Goal: Ask a question: Seek information or help from site administrators or community

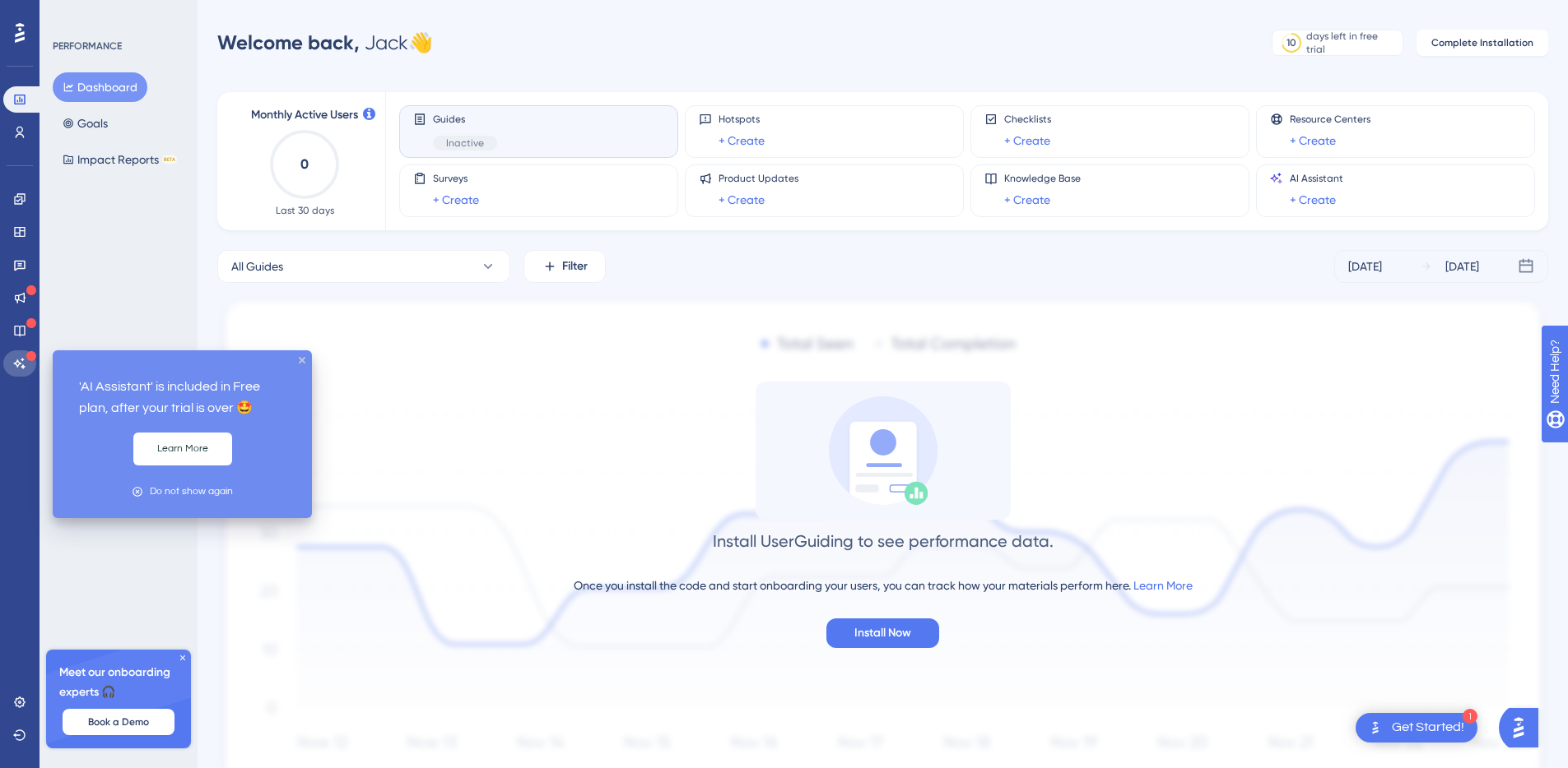
click at [24, 359] on icon at bounding box center [20, 363] width 14 height 14
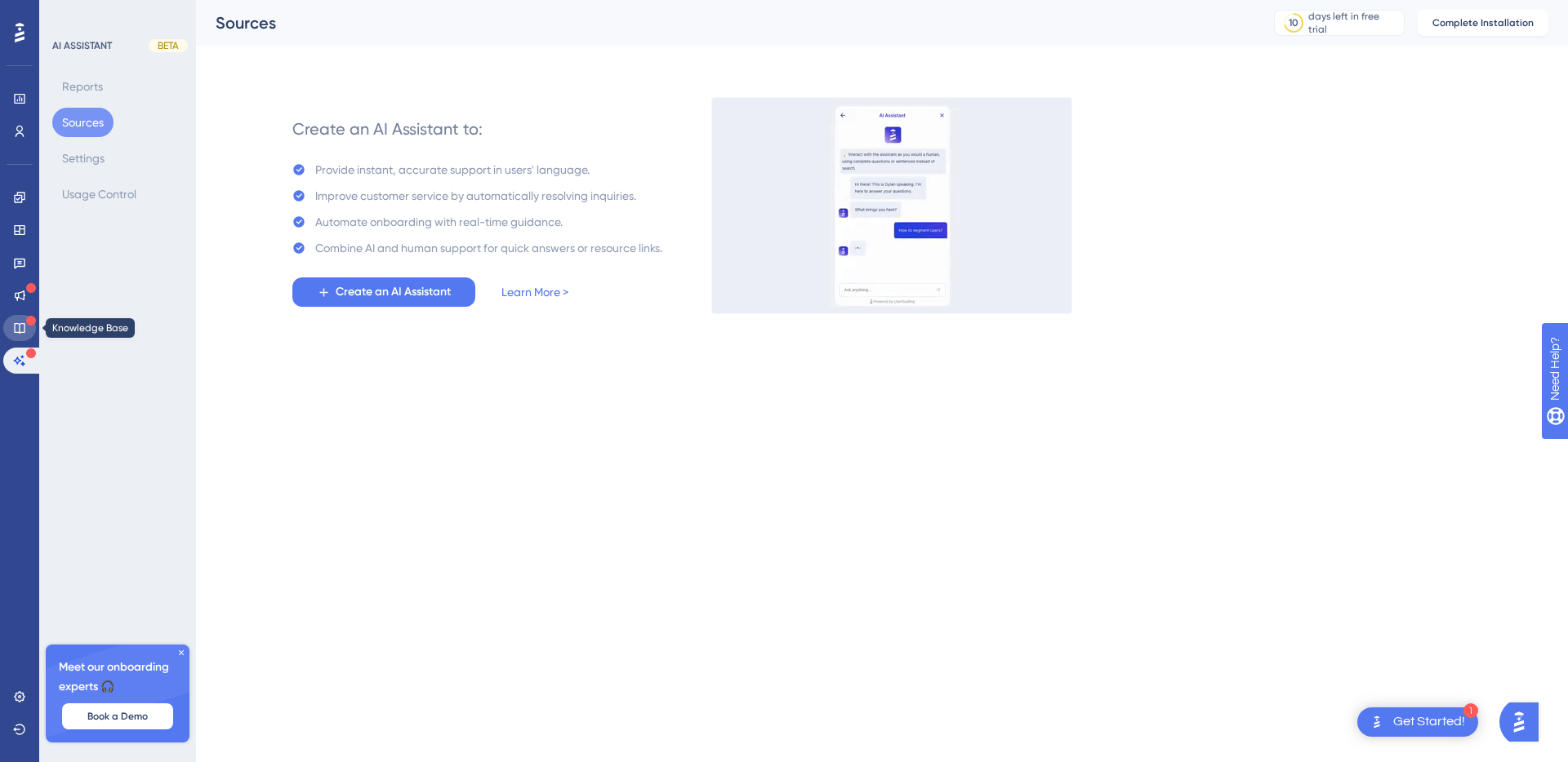
click at [15, 327] on icon at bounding box center [20, 328] width 13 height 13
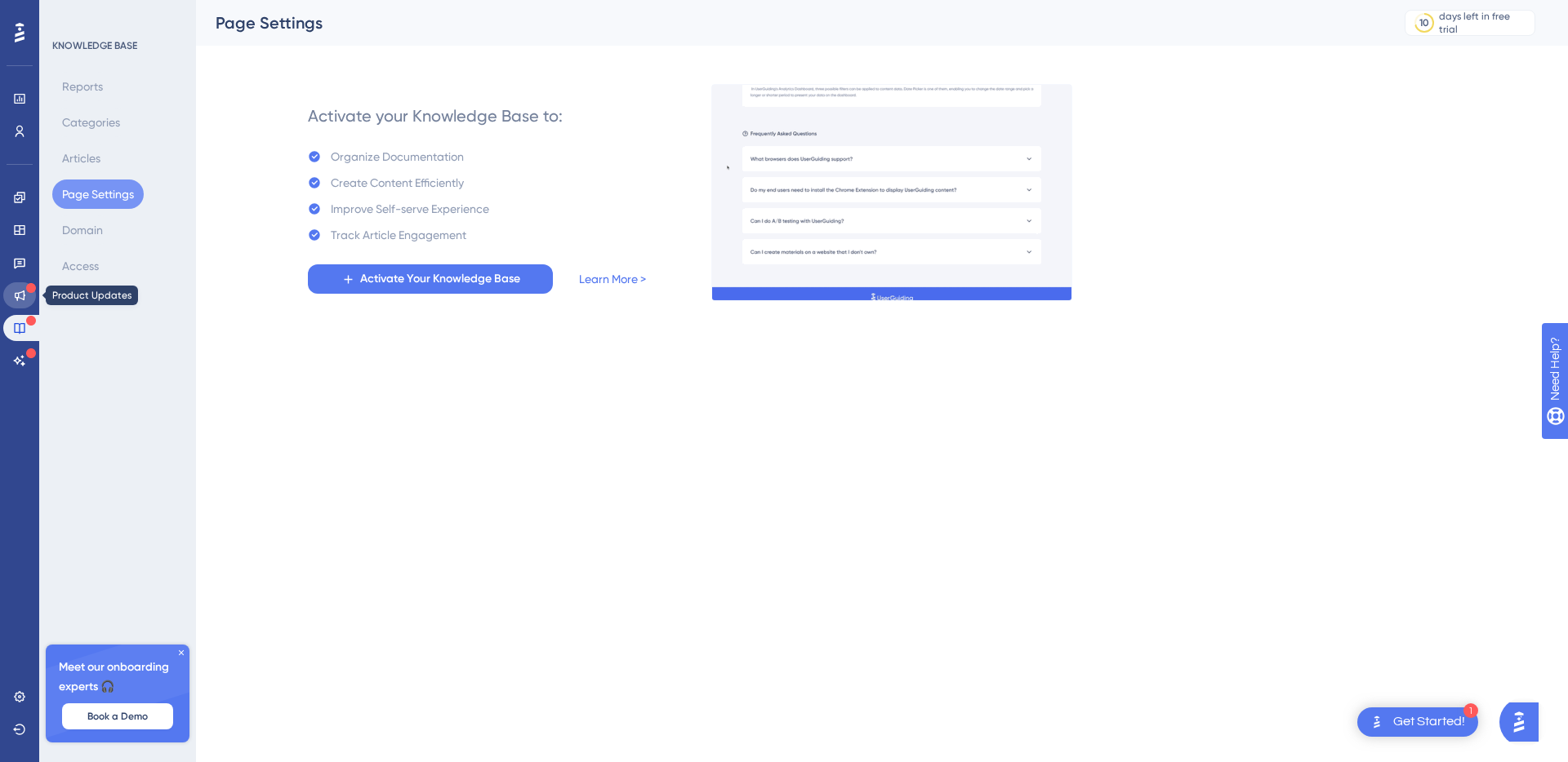
click at [18, 302] on link at bounding box center [20, 295] width 32 height 26
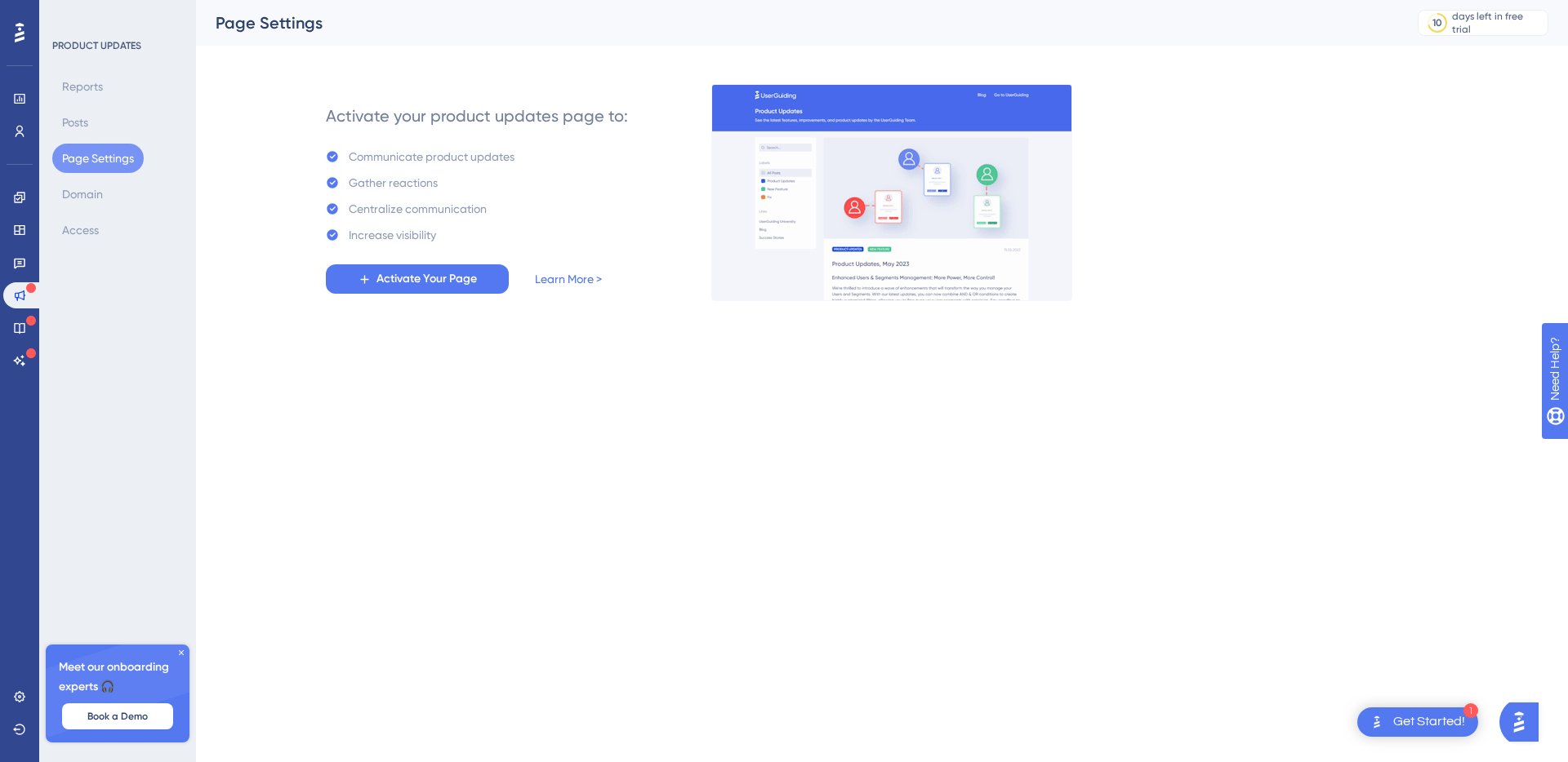
click at [14, 279] on div "Engagement Widgets Feedback Product Updates Knowledge Base AI Assistant" at bounding box center [20, 279] width 32 height 189
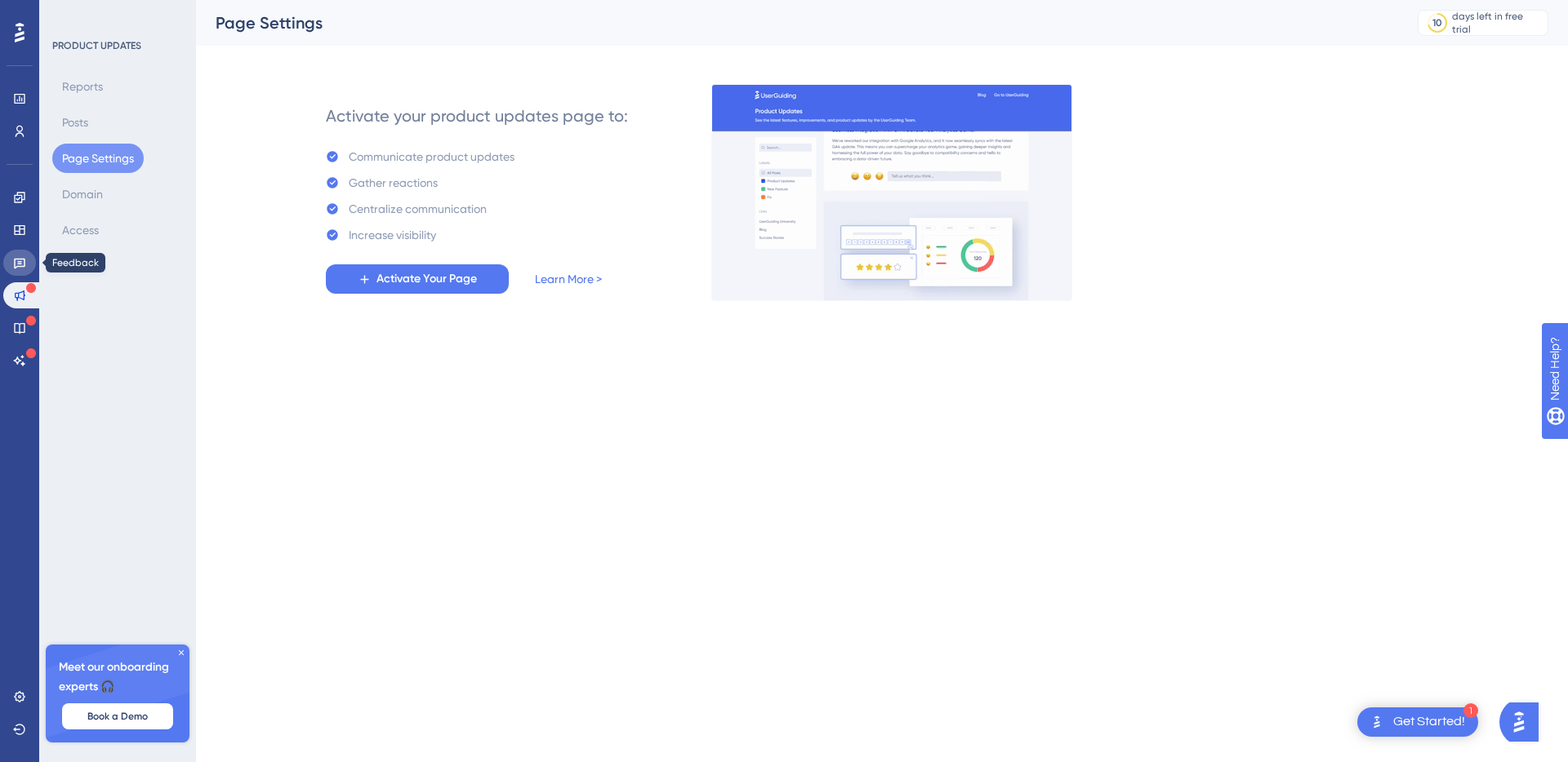
click at [16, 271] on link at bounding box center [20, 263] width 32 height 26
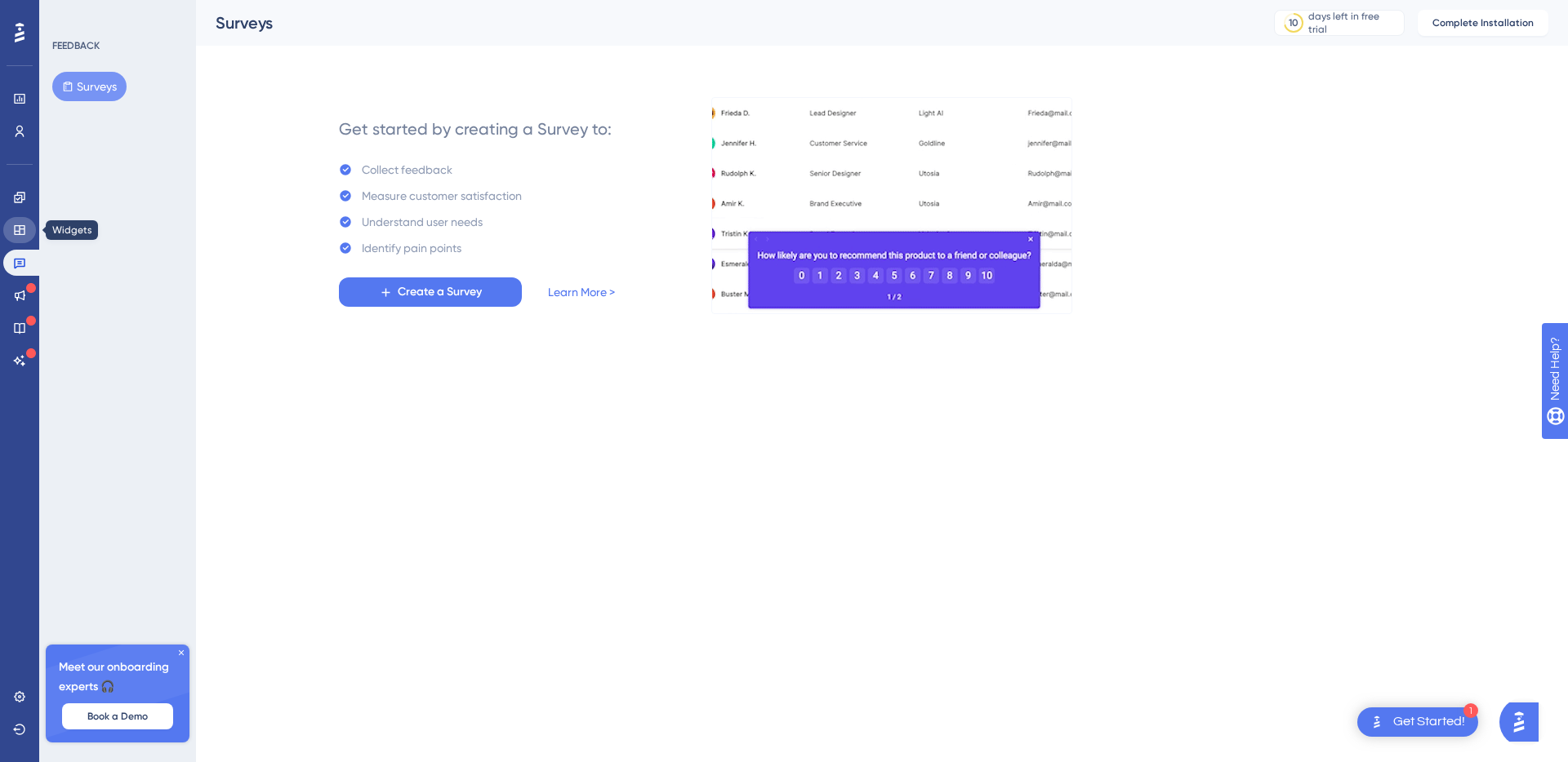
click at [19, 236] on link at bounding box center [20, 229] width 32 height 26
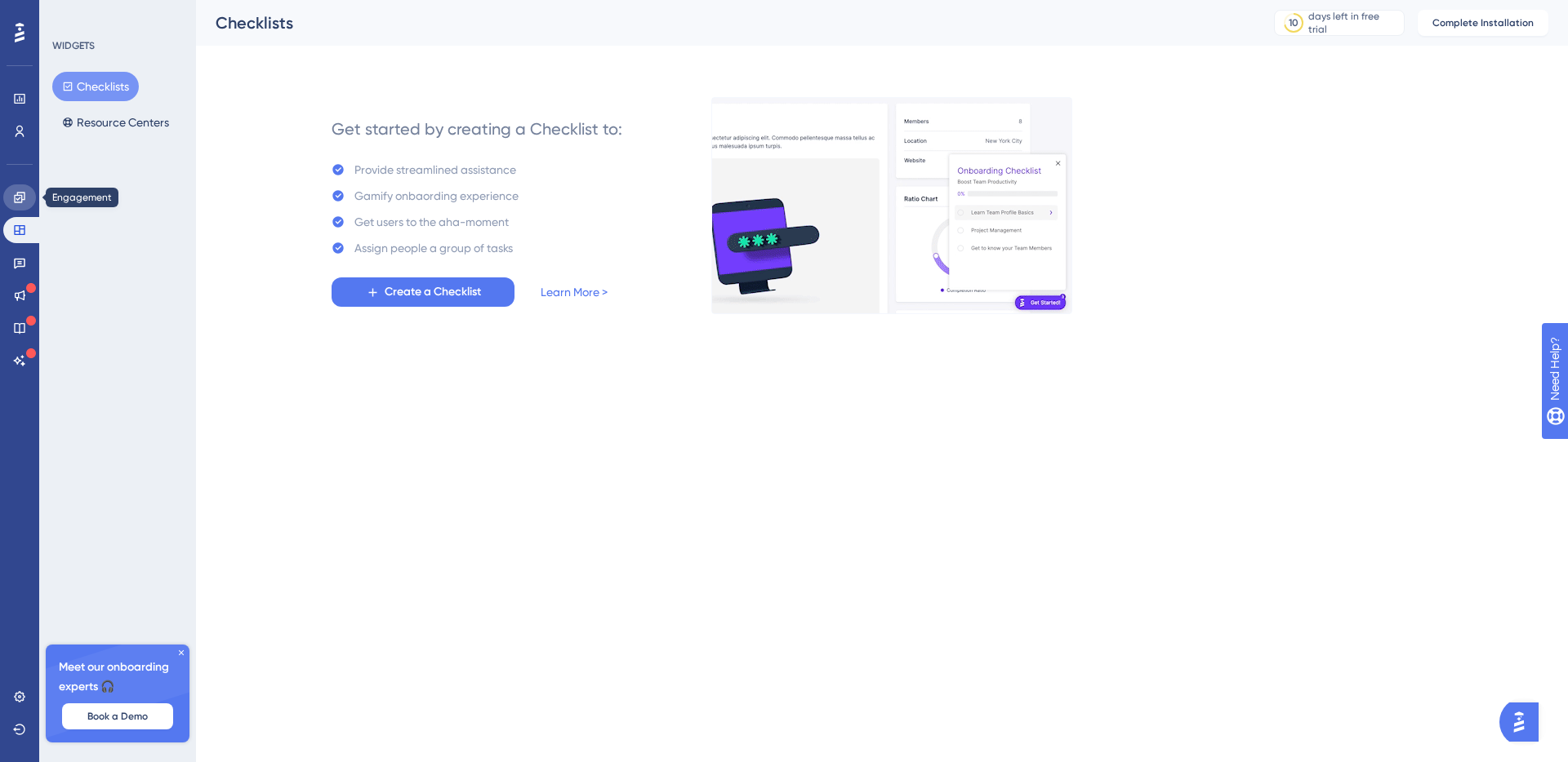
click at [14, 204] on link at bounding box center [20, 197] width 32 height 26
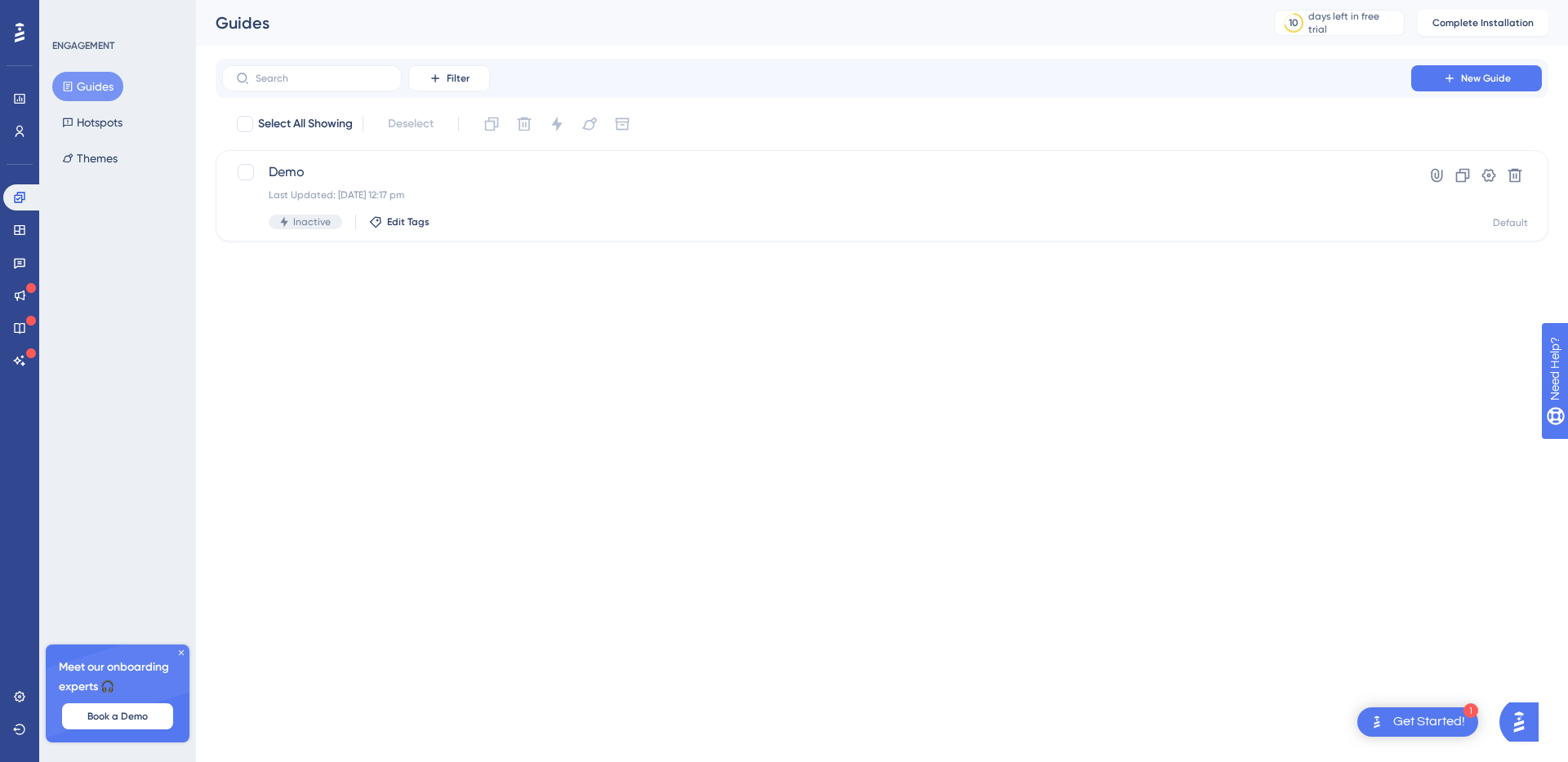
click at [120, 86] on button "Guides" at bounding box center [87, 86] width 71 height 30
click at [417, 178] on span "Demo" at bounding box center [817, 172] width 1096 height 20
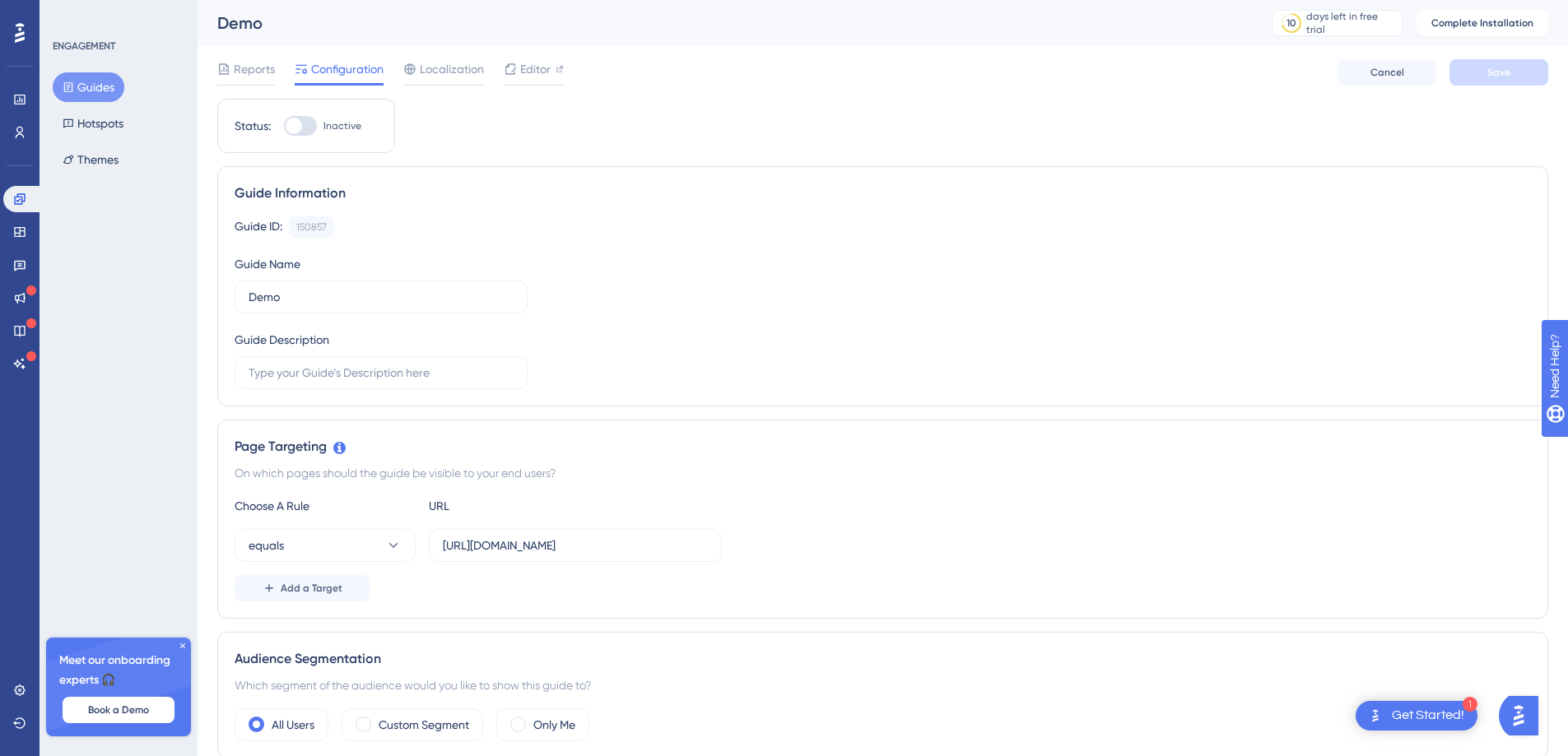
click at [320, 127] on label "Inactive" at bounding box center [323, 126] width 78 height 20
click at [284, 126] on input "Inactive" at bounding box center [283, 126] width 1 height 1
checkbox input "false"
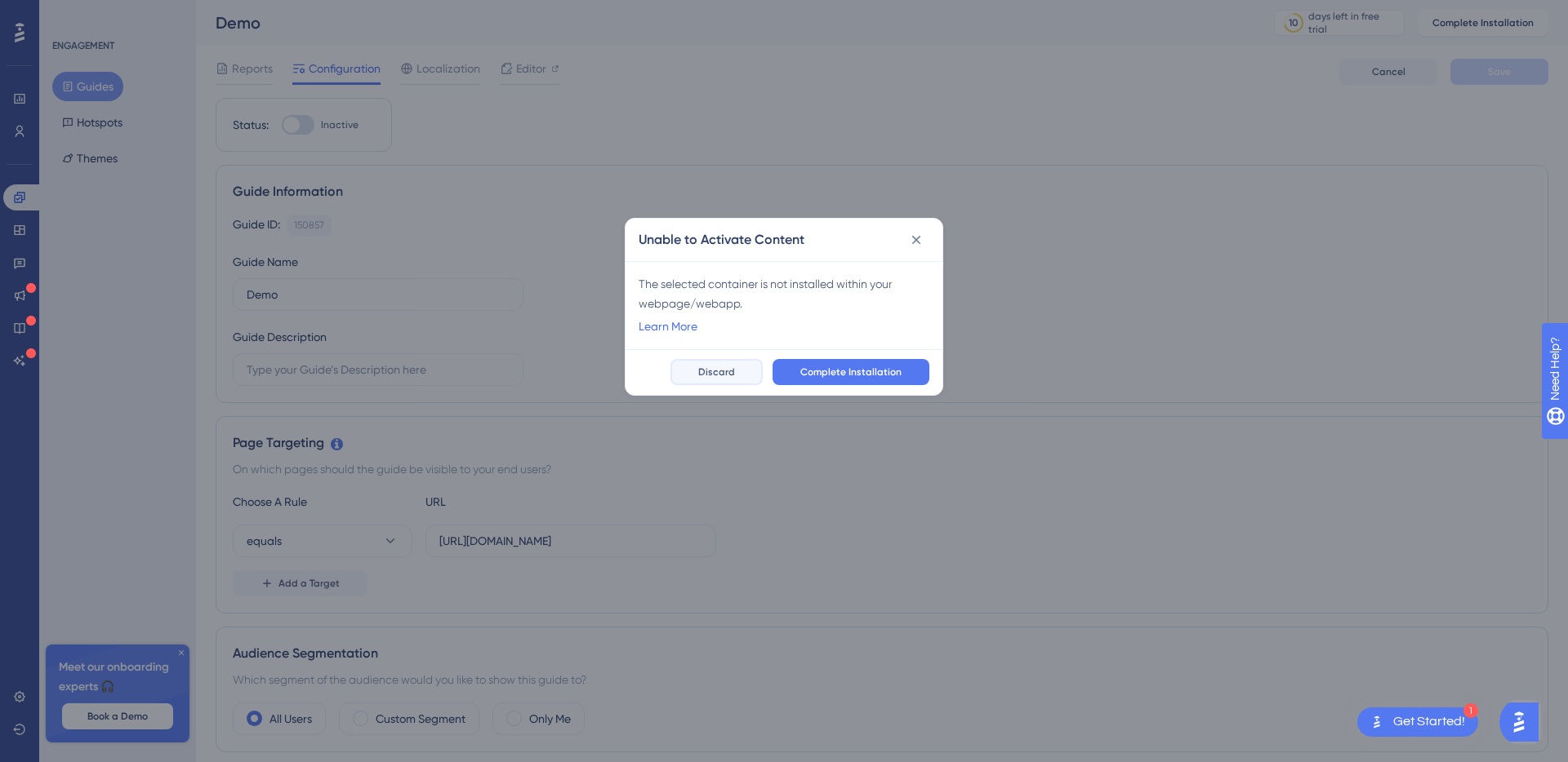
click at [721, 368] on span "Discard" at bounding box center [717, 372] width 37 height 13
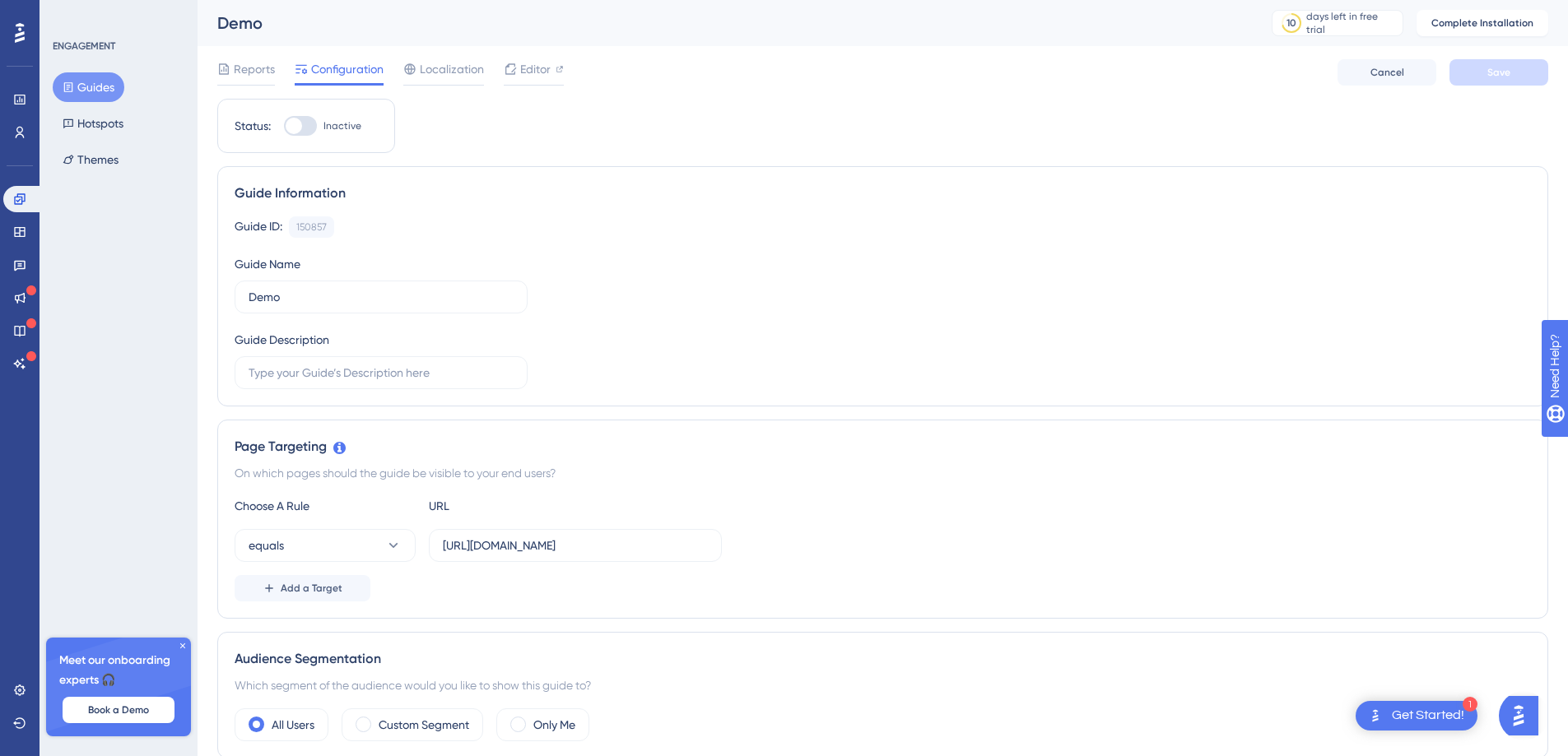
click at [406, 263] on div "Guide Name Demo" at bounding box center [381, 284] width 293 height 60
click at [173, 455] on div "ENGAGEMENT Guides Hotspots Themes Meet our onboarding experts 🎧 Book a Demo Upg…" at bounding box center [118, 378] width 158 height 756
click at [311, 73] on span "Configuration" at bounding box center [347, 70] width 72 height 20
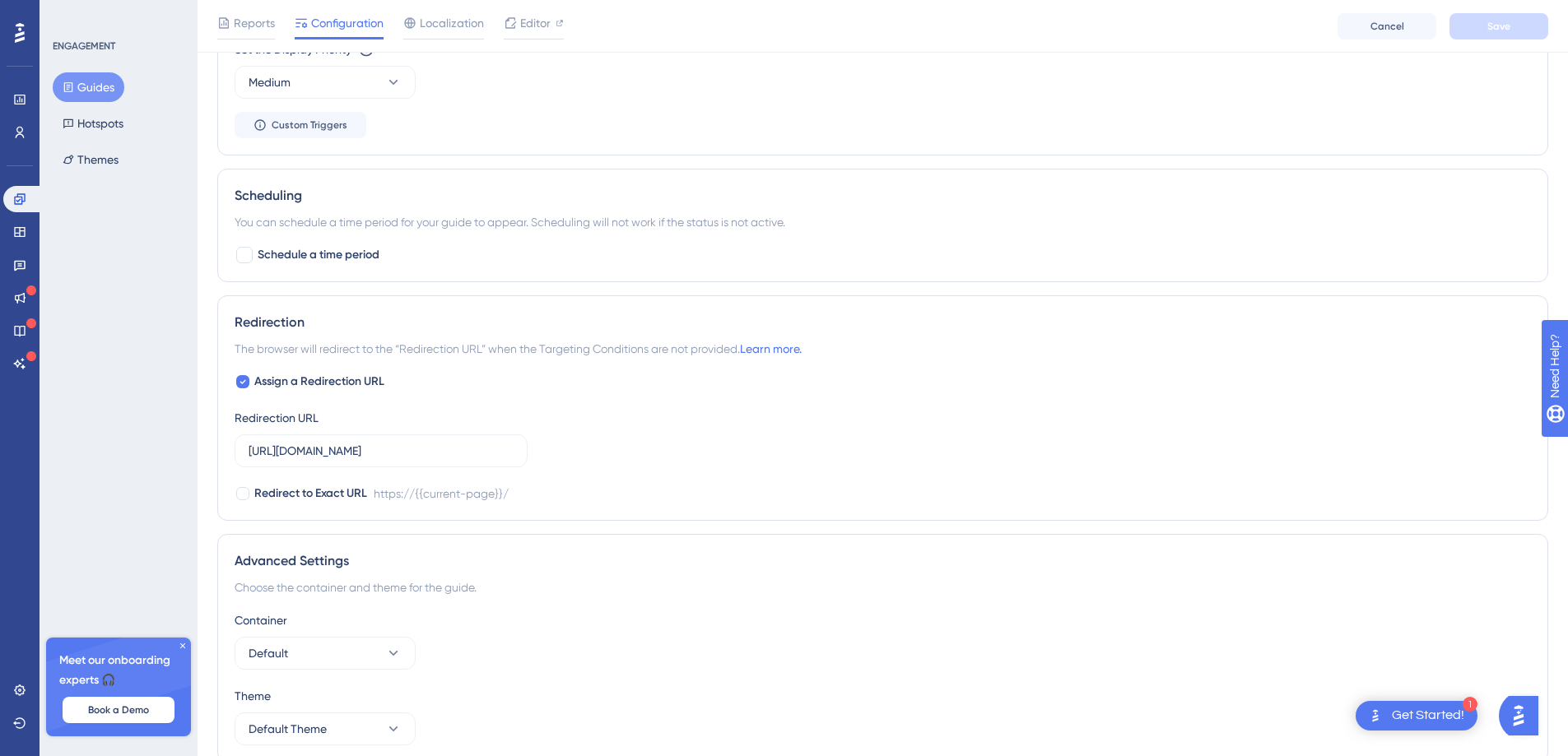
scroll to position [996, 0]
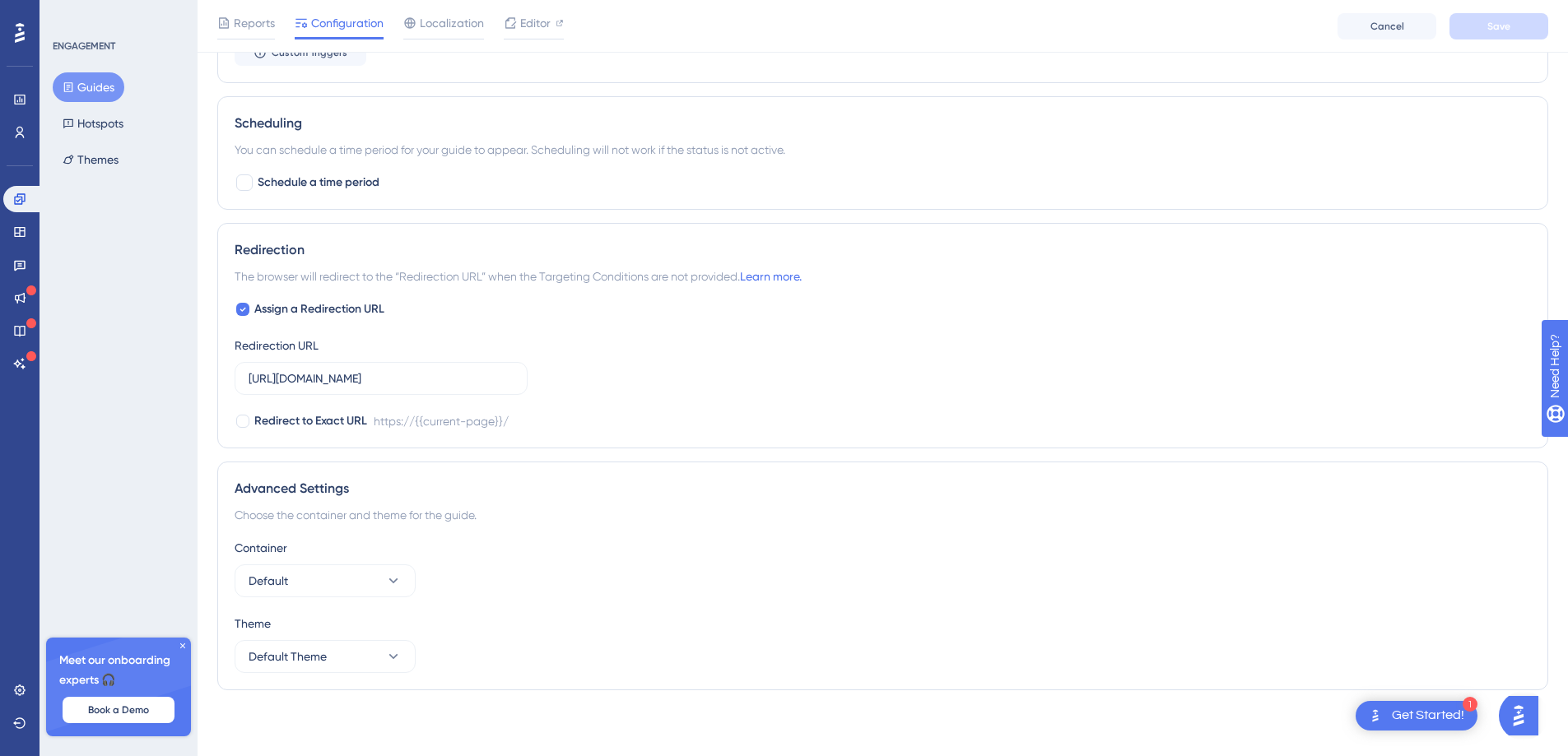
click at [1526, 725] on img "Open AI Assistant Launcher" at bounding box center [1518, 715] width 30 height 30
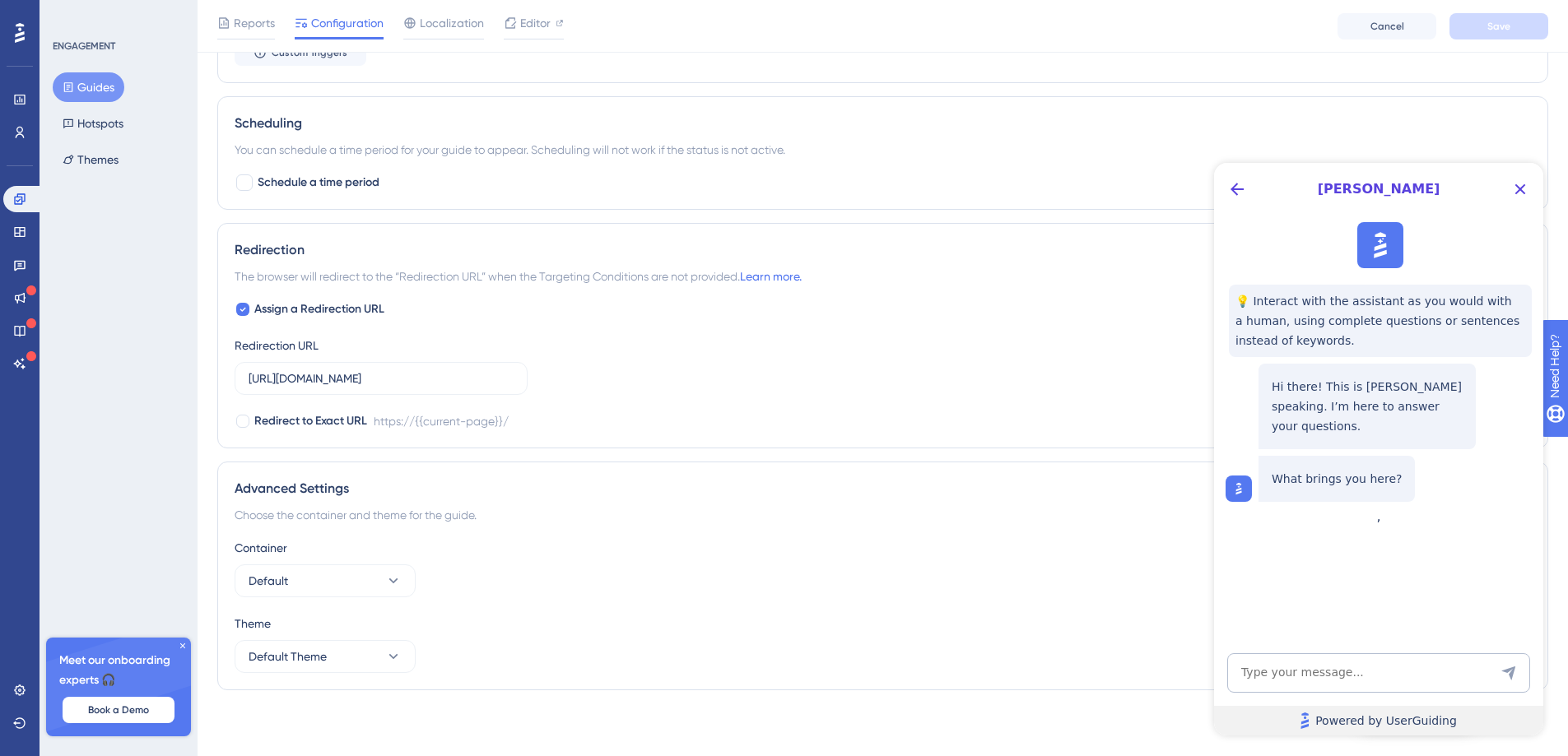
scroll to position [0, 0]
click at [1331, 673] on textarea "AI Assistant Text Input" at bounding box center [1378, 673] width 303 height 40
type textarea "i cant open the extension?"
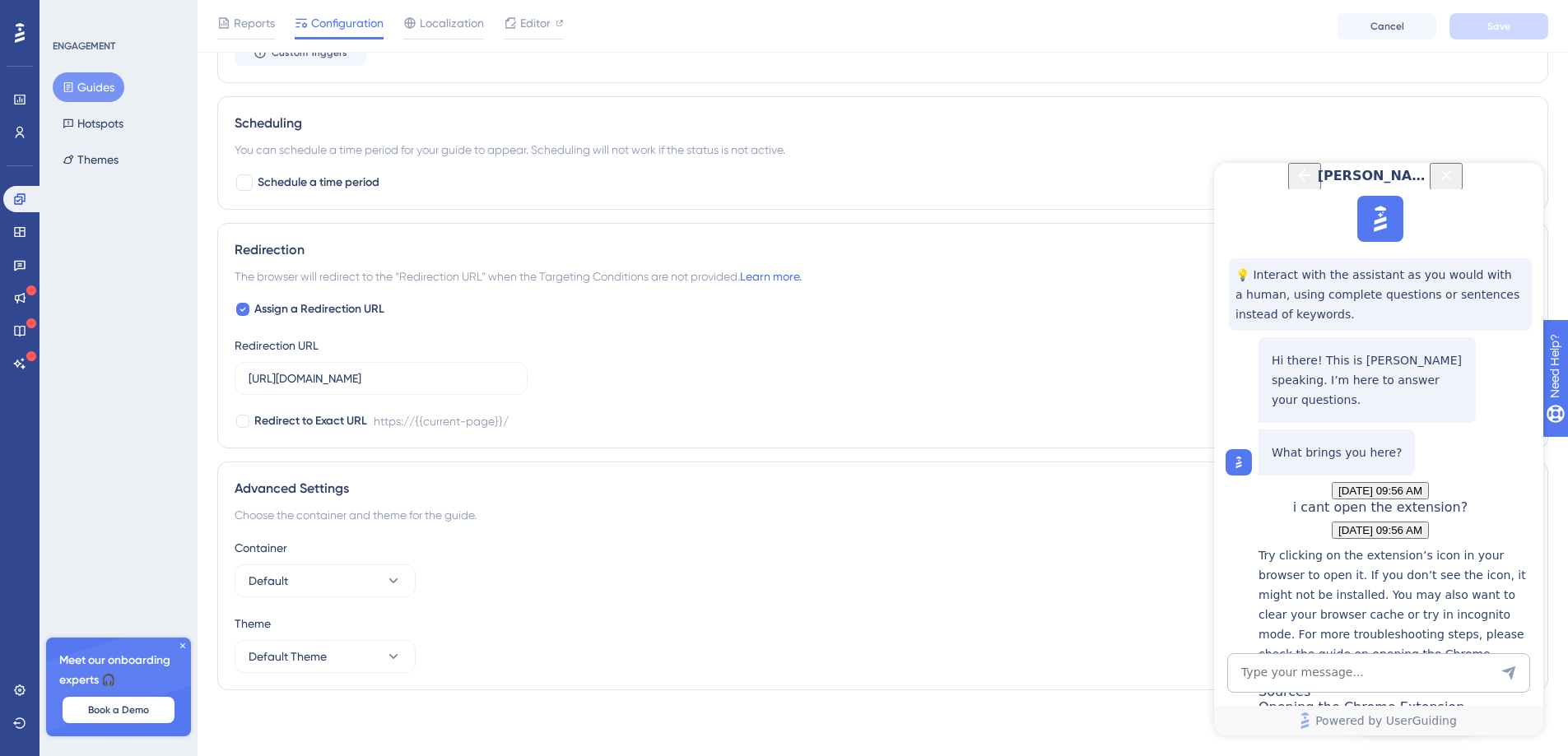
scroll to position [238, 0]
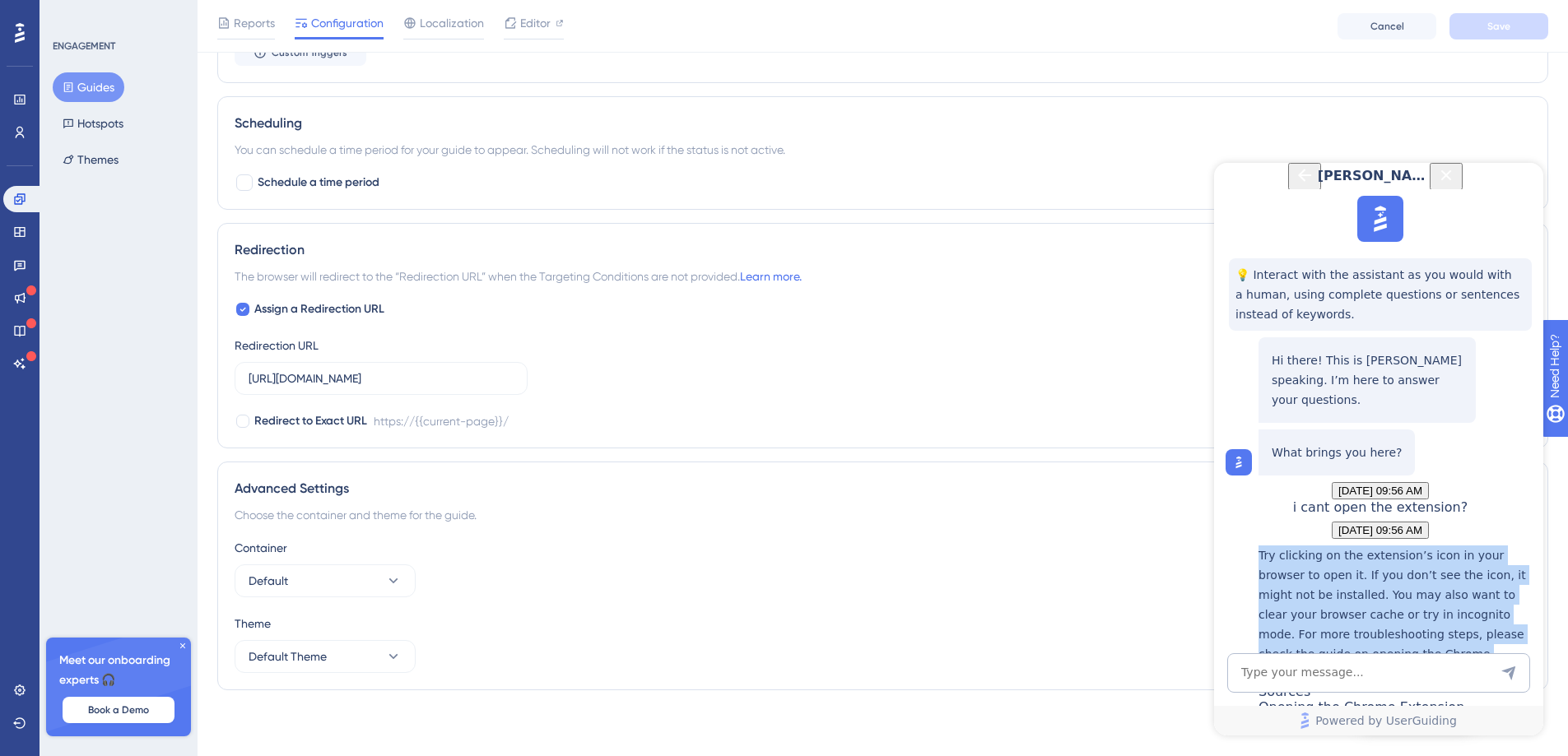
drag, startPoint x: 1272, startPoint y: 406, endPoint x: 1451, endPoint y: 530, distance: 217.8
click at [1451, 546] on div "Try clicking on the extension’s icon in your browser to open it. If you don’t s…" at bounding box center [1396, 639] width 277 height 189
click at [1451, 180] on icon "Close Button" at bounding box center [1446, 175] width 11 height 11
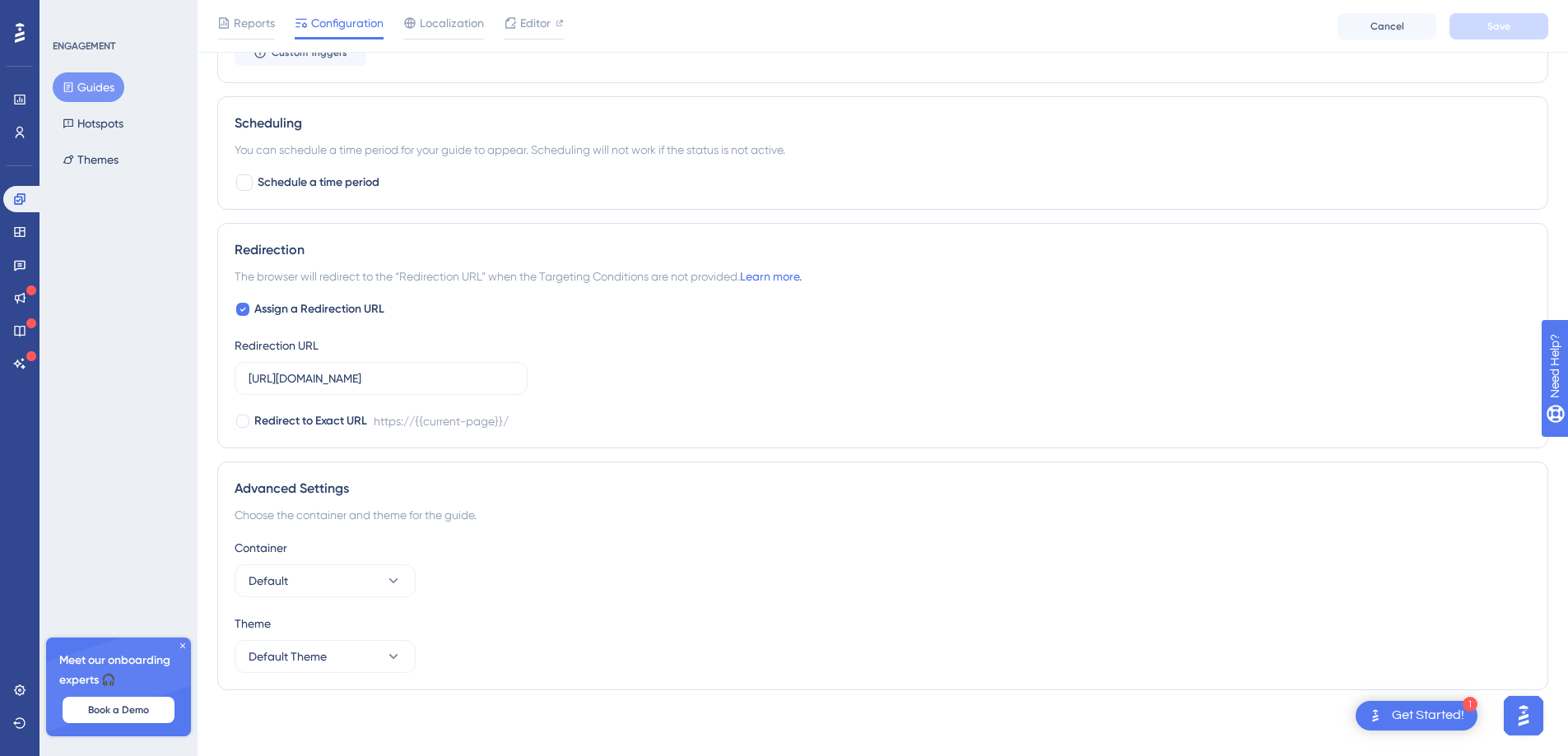
scroll to position [0, 0]
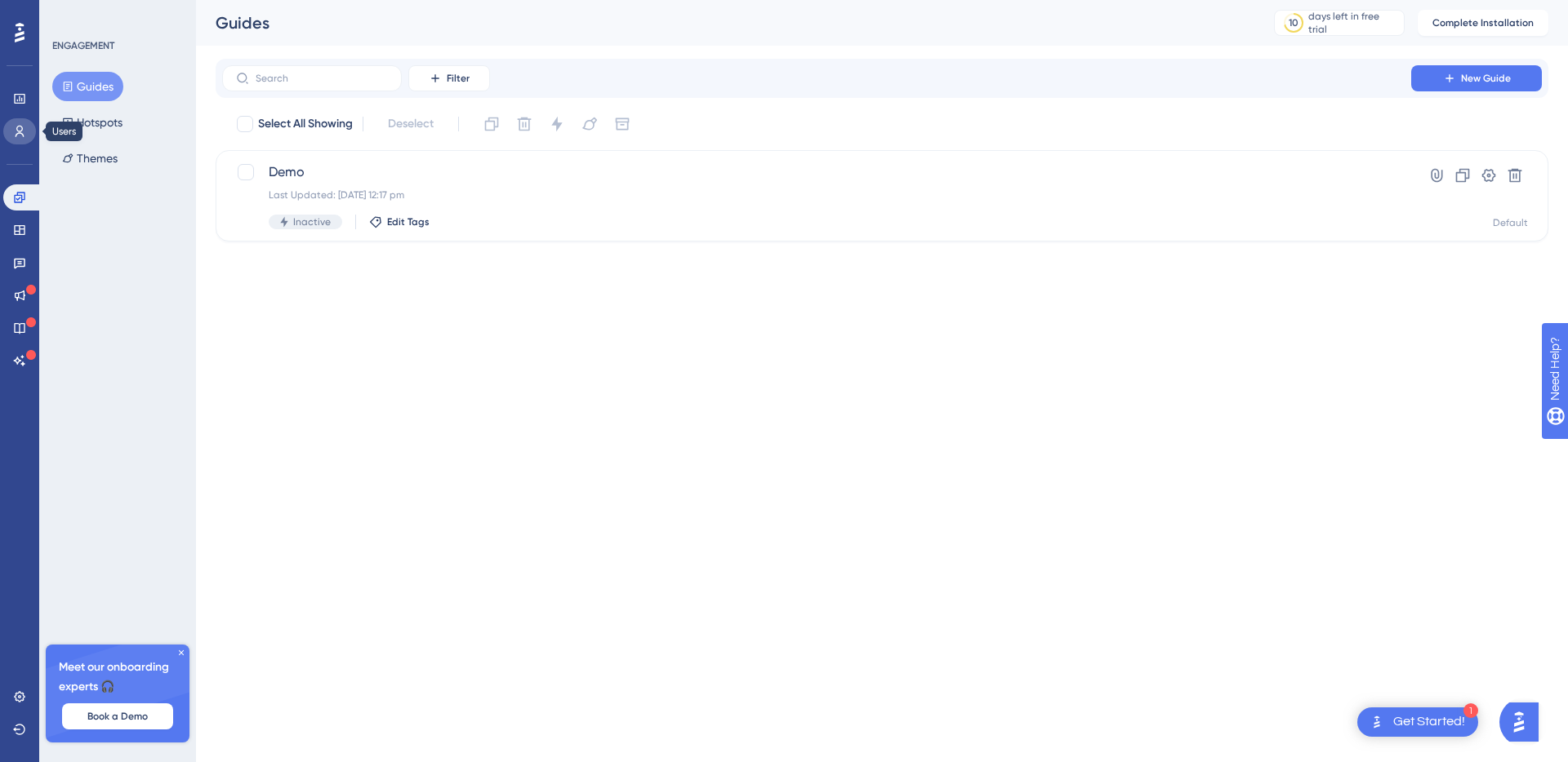
click at [22, 138] on link at bounding box center [20, 131] width 32 height 26
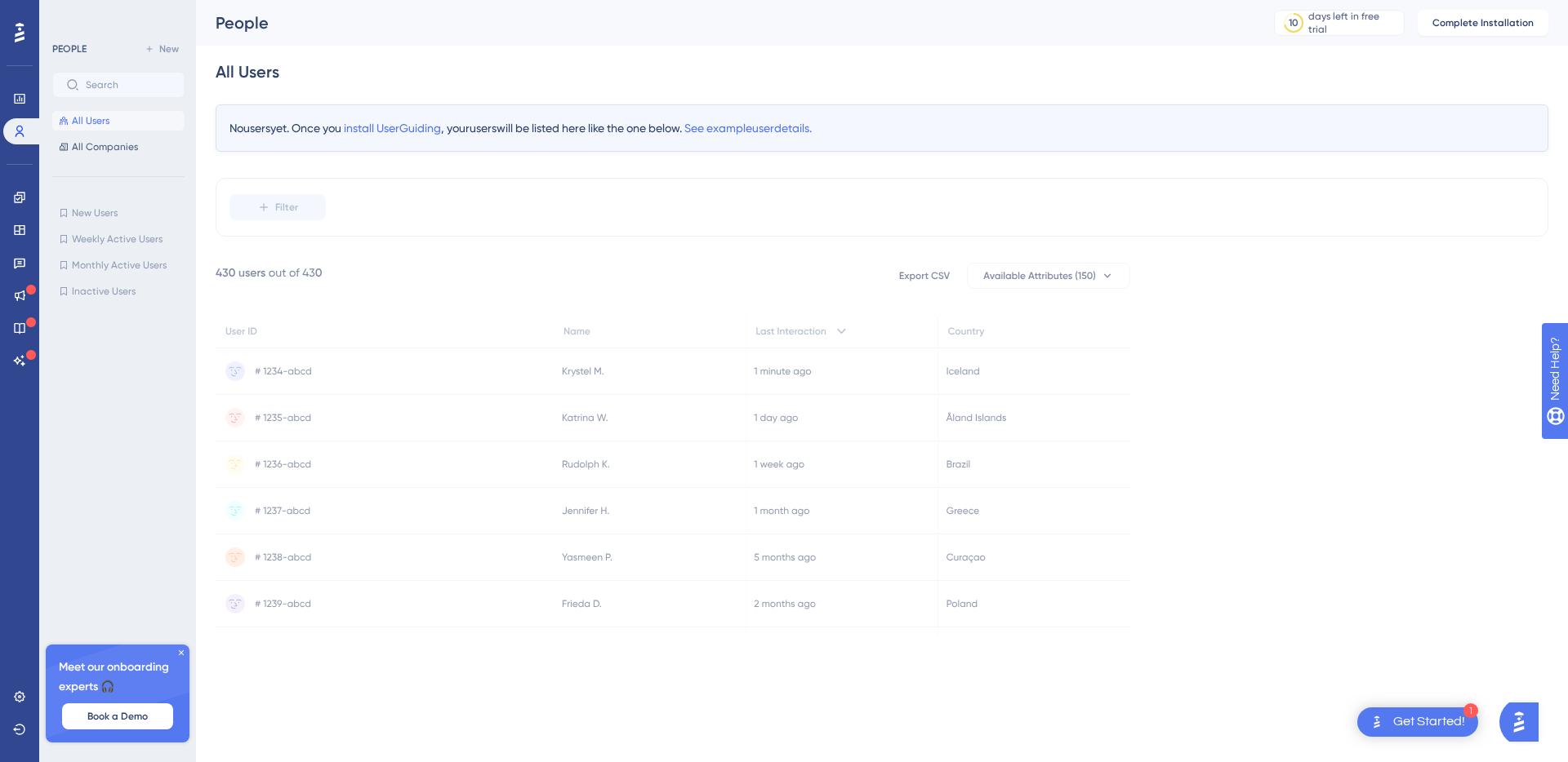
click at [493, 276] on icon at bounding box center [673, 468] width 915 height 411
click at [373, 129] on span "install UserGuiding" at bounding box center [392, 128] width 97 height 13
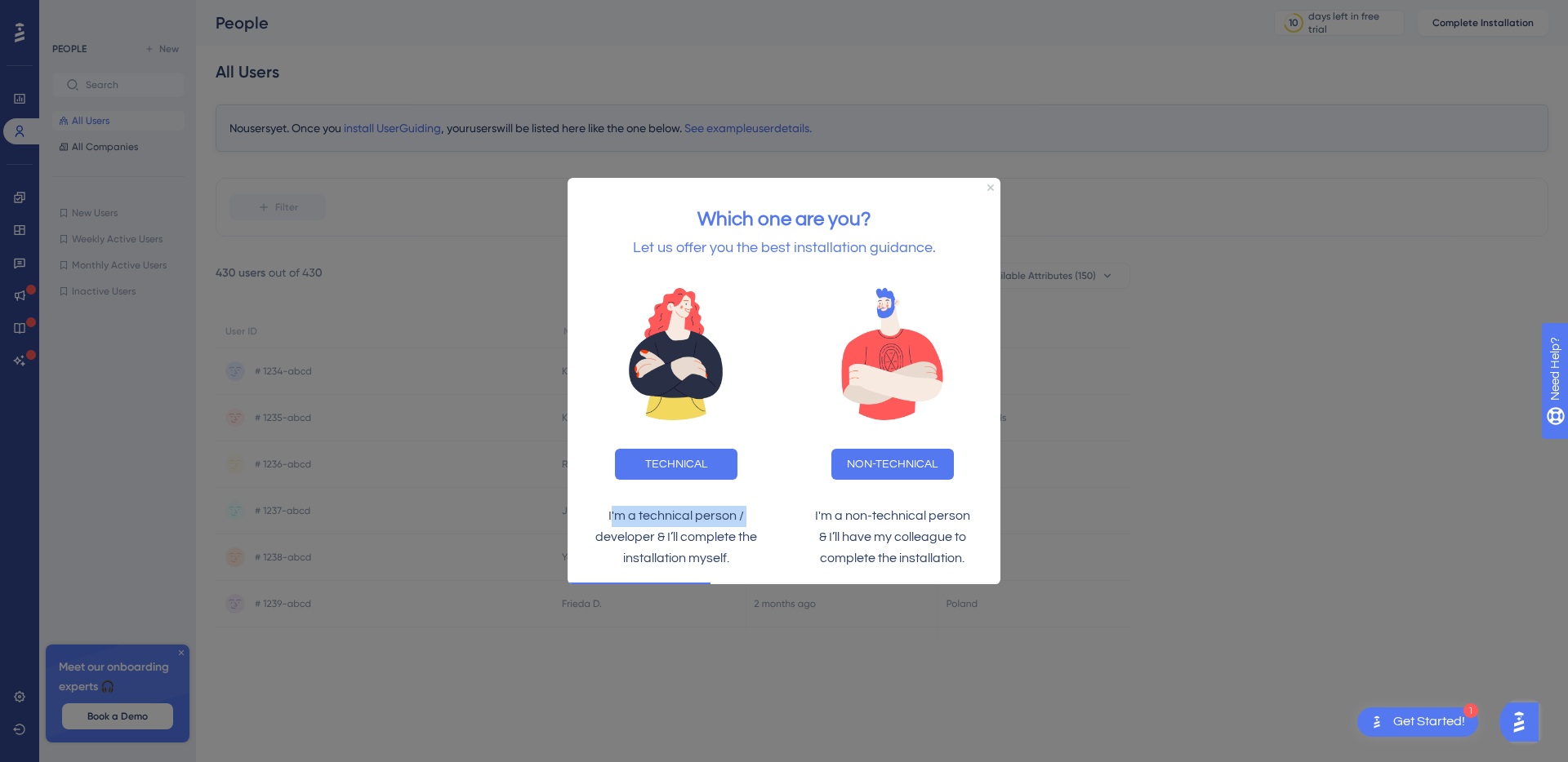
drag, startPoint x: 618, startPoint y: 519, endPoint x: 818, endPoint y: 505, distance: 200.5
click at [752, 509] on p "I'm a technical person / developer & I’ll complete the installation myself." at bounding box center [675, 537] width 190 height 64
click at [884, 465] on button "NON-TECHNICAL" at bounding box center [893, 463] width 123 height 31
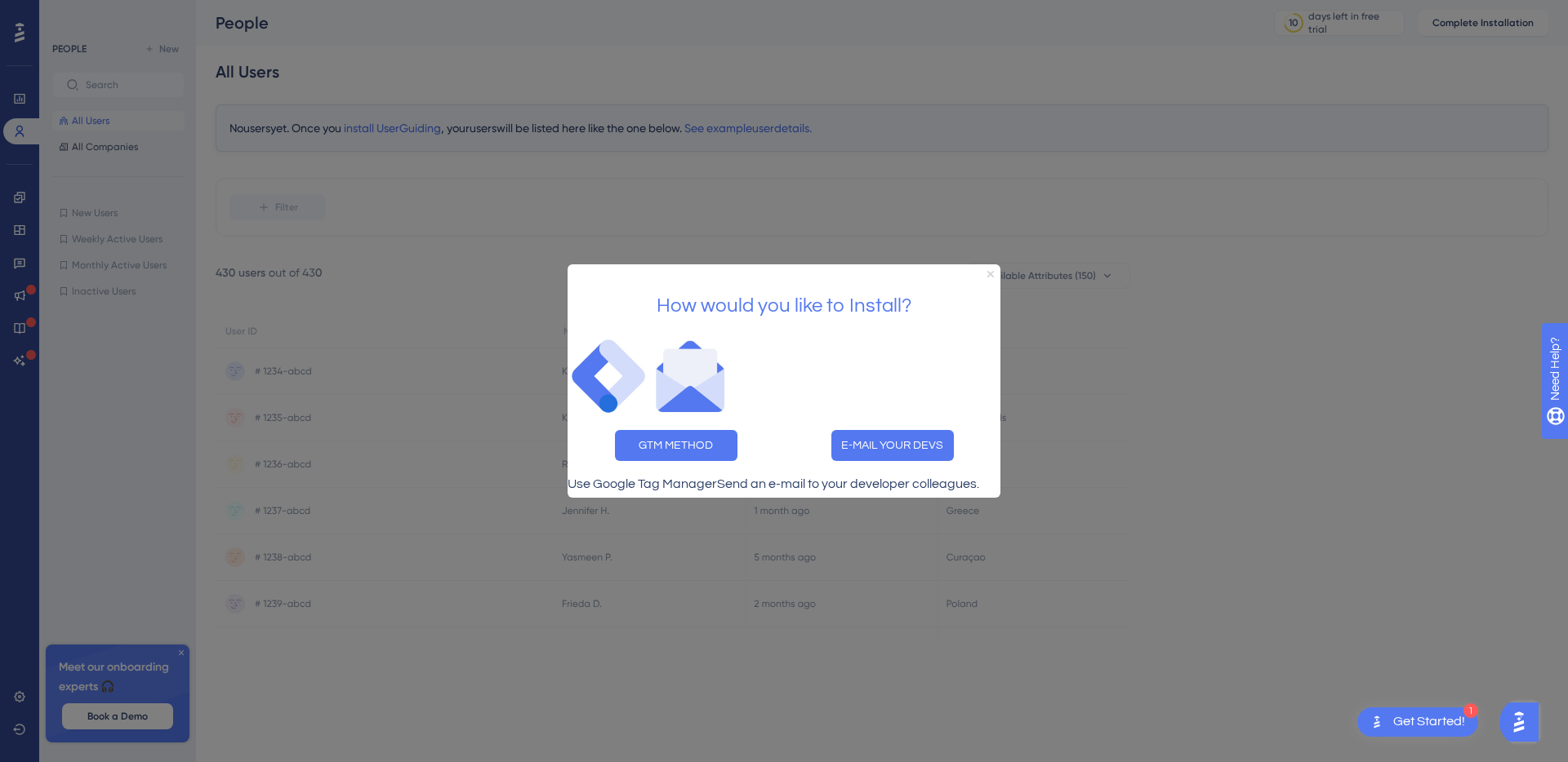
click at [992, 271] on icon "Close Preview" at bounding box center [990, 273] width 6 height 6
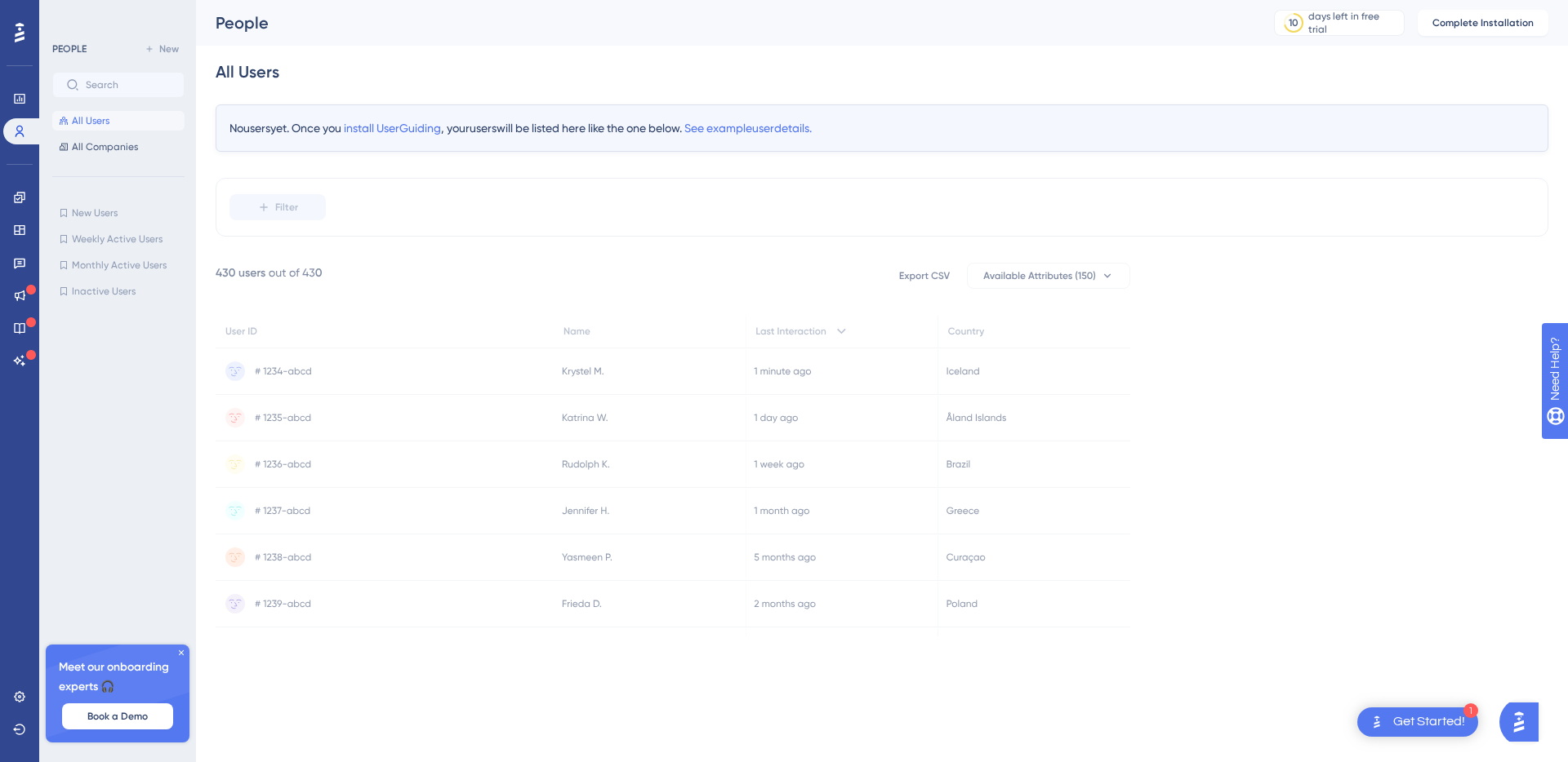
click at [744, 212] on div "Filter" at bounding box center [882, 208] width 1333 height 59
drag, startPoint x: 375, startPoint y: 248, endPoint x: 313, endPoint y: 361, distance: 128.9
click at [371, 252] on div "No users yet. Once you install UserGuiding , your users will be listed here lik…" at bounding box center [882, 371] width 1333 height 533
drag, startPoint x: 309, startPoint y: 368, endPoint x: 304, endPoint y: 375, distance: 8.6
click at [309, 368] on icon at bounding box center [384, 371] width 338 height 46
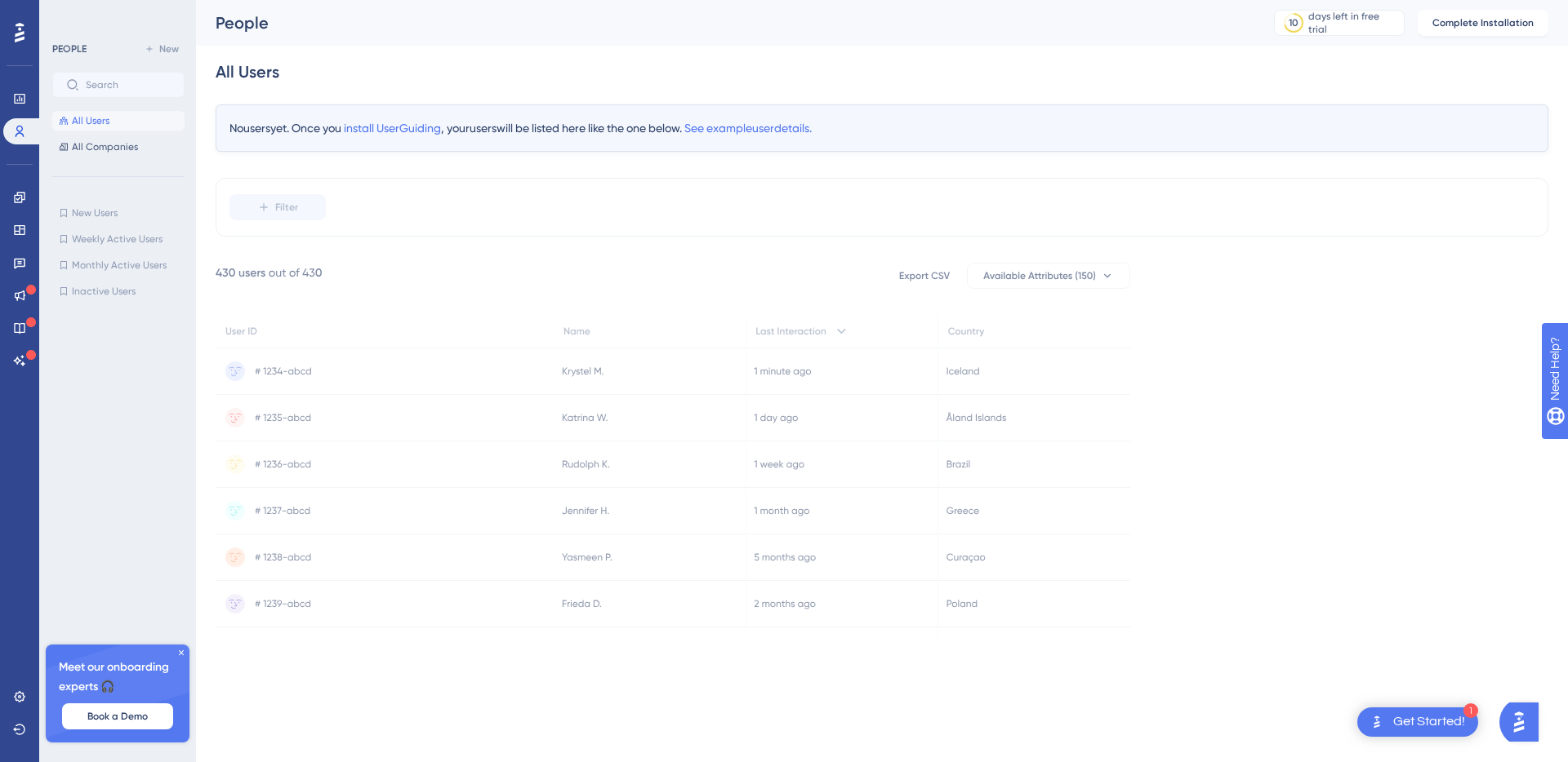
drag, startPoint x: 291, startPoint y: 385, endPoint x: 292, endPoint y: 397, distance: 12.0
click at [291, 394] on icon at bounding box center [384, 371] width 338 height 46
click at [312, 437] on icon at bounding box center [384, 418] width 338 height 46
click at [458, 388] on g at bounding box center [673, 468] width 915 height 411
